Goal: Connect with others: Participate in discussion

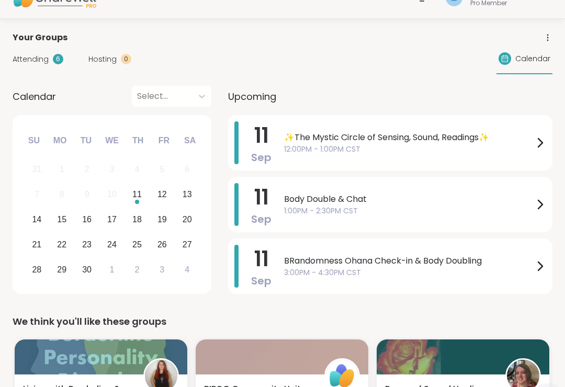
scroll to position [24, 0]
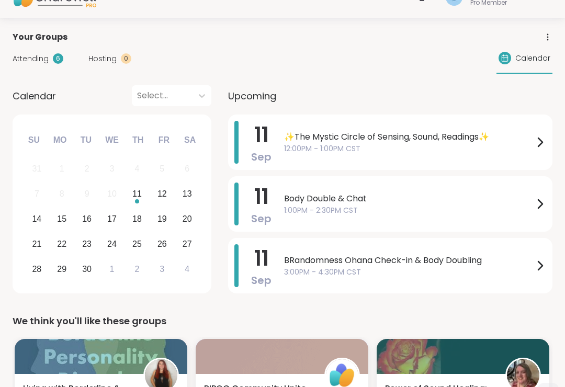
click at [451, 144] on span "12:00PM - 1:00PM CST" at bounding box center [408, 148] width 249 height 11
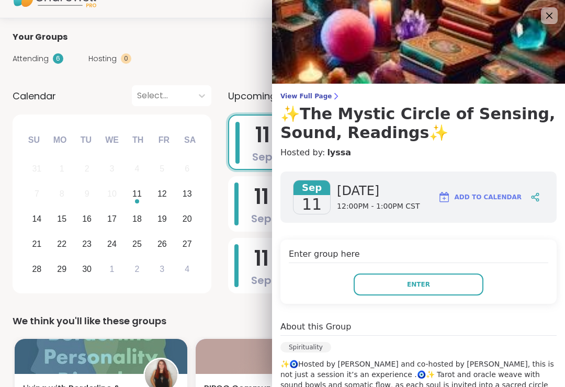
scroll to position [0, 0]
click at [549, 15] on icon at bounding box center [549, 15] width 13 height 13
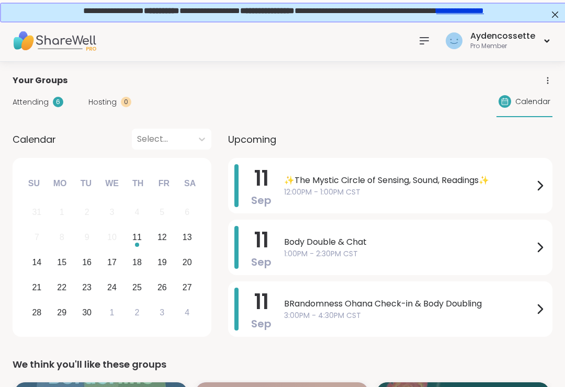
click at [514, 190] on span "12:00PM - 1:00PM CST" at bounding box center [408, 192] width 249 height 11
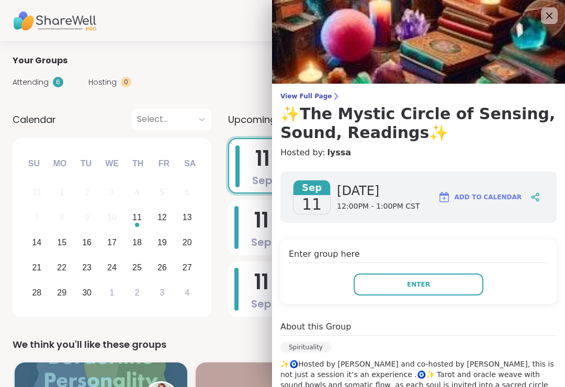
click at [547, 18] on icon at bounding box center [549, 16] width 6 height 6
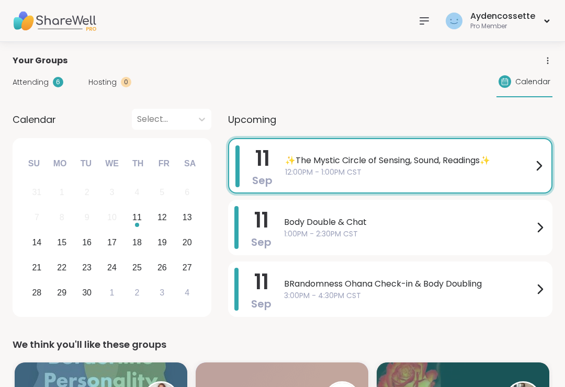
click at [444, 231] on span "1:00PM - 2:30PM CST" at bounding box center [408, 233] width 249 height 11
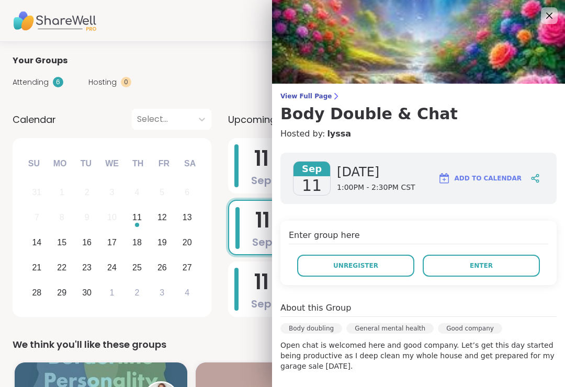
click at [487, 262] on span "Enter" at bounding box center [480, 265] width 23 height 9
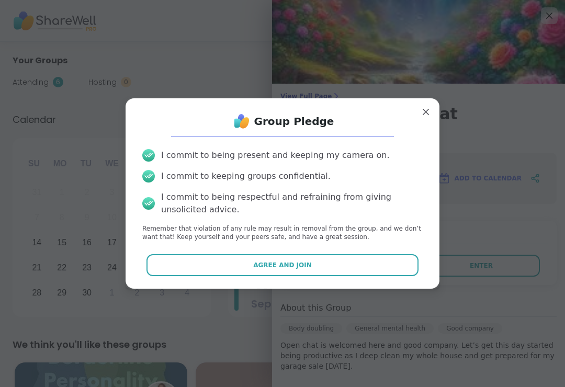
click at [409, 260] on button "Agree and Join" at bounding box center [282, 265] width 272 height 22
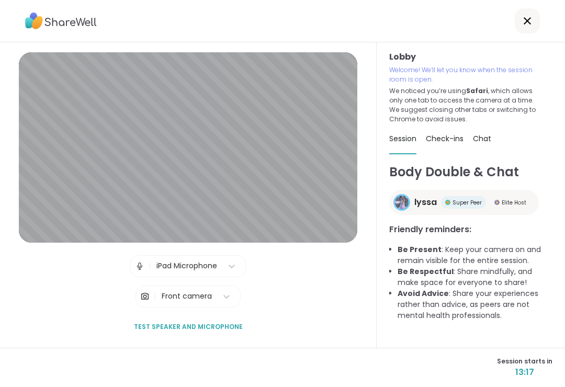
click at [526, 19] on icon at bounding box center [526, 20] width 7 height 7
